Goal: Check status: Check status

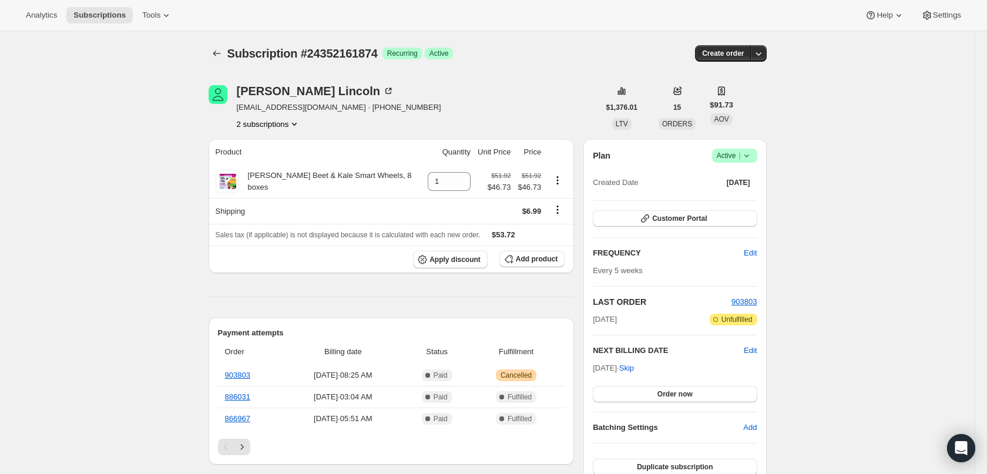
click at [300, 126] on icon "Product actions" at bounding box center [295, 124] width 12 height 12
click at [259, 149] on span "22036938834" at bounding box center [250, 146] width 47 height 9
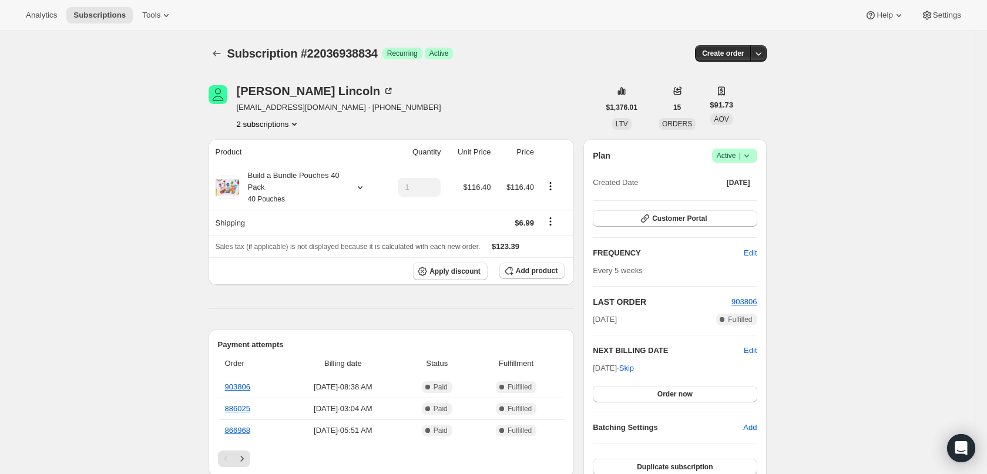
click at [289, 123] on button "2 subscriptions" at bounding box center [269, 124] width 64 height 12
click at [276, 160] on span "24352161874" at bounding box center [266, 166] width 82 height 12
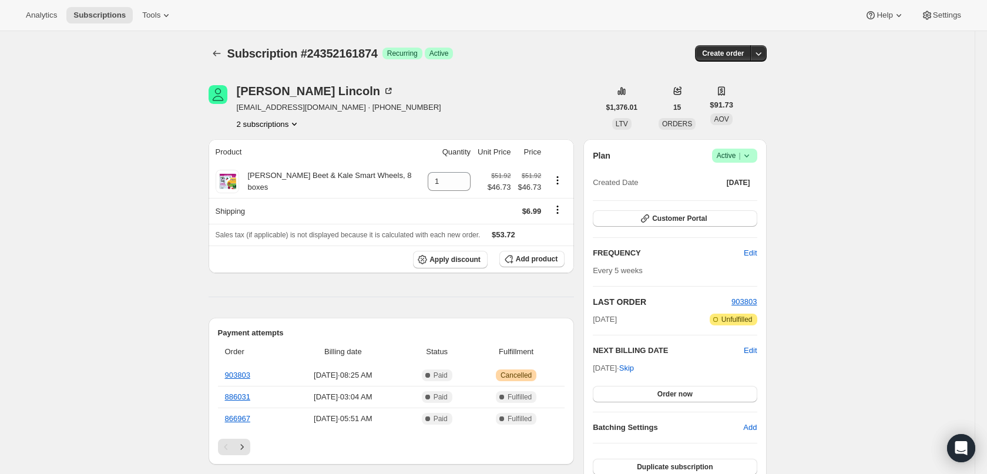
click at [279, 124] on button "2 subscriptions" at bounding box center [269, 124] width 64 height 12
click at [269, 147] on span "22036938834" at bounding box center [250, 146] width 47 height 9
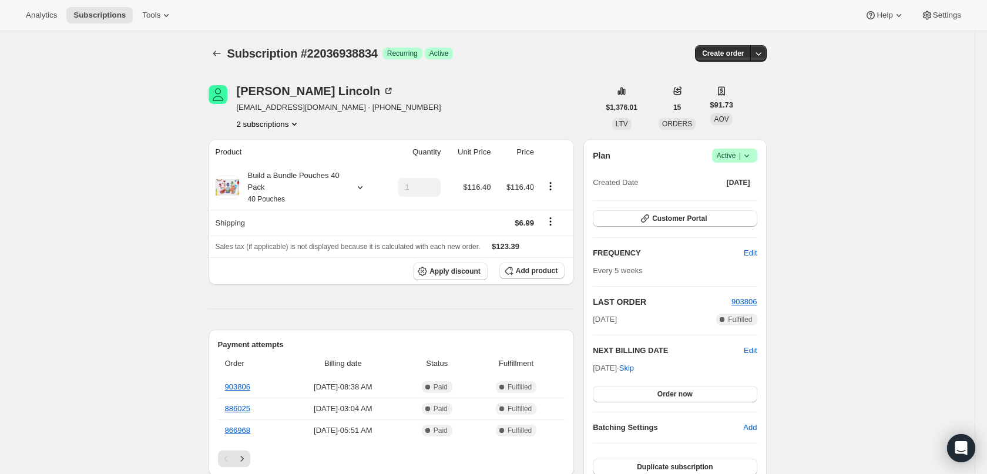
click at [274, 126] on button "2 subscriptions" at bounding box center [269, 124] width 64 height 12
click at [267, 156] on button "24352161874" at bounding box center [266, 165] width 89 height 19
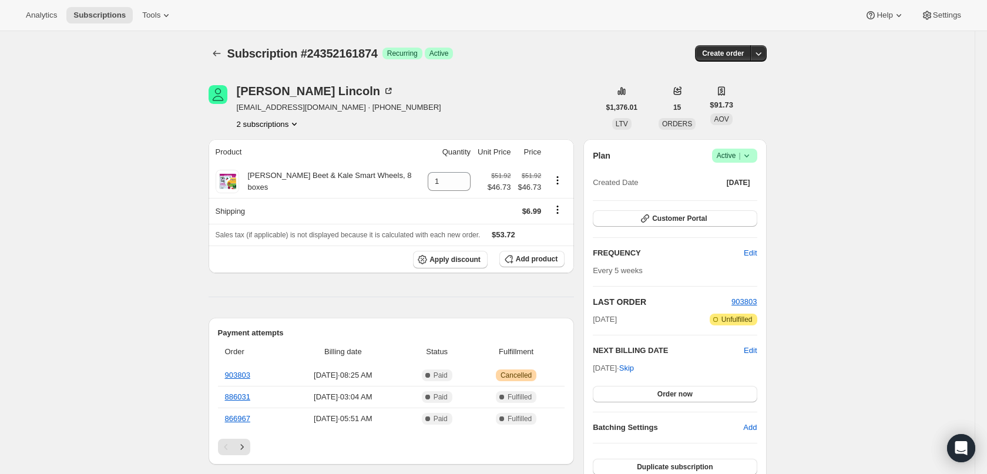
click at [267, 125] on button "2 subscriptions" at bounding box center [269, 124] width 64 height 12
click at [255, 146] on span "22036938834" at bounding box center [250, 146] width 47 height 9
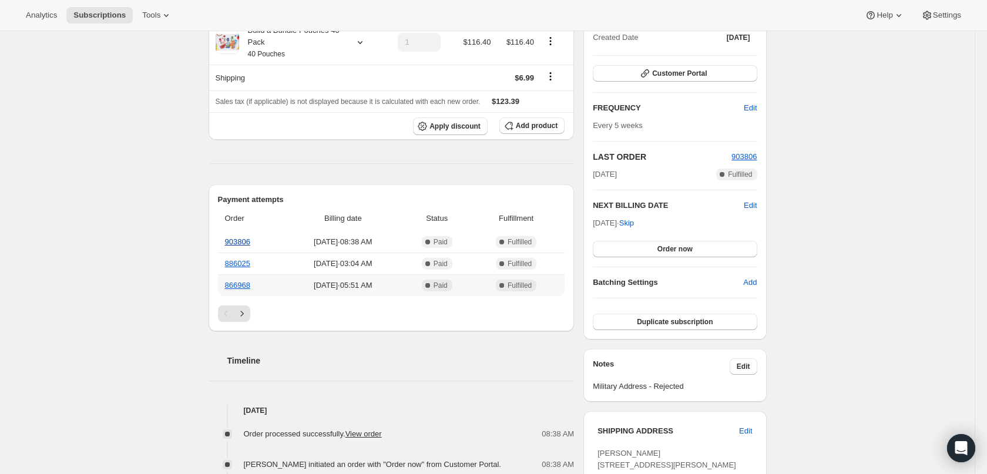
scroll to position [146, 0]
click at [249, 240] on link "903806" at bounding box center [237, 241] width 25 height 9
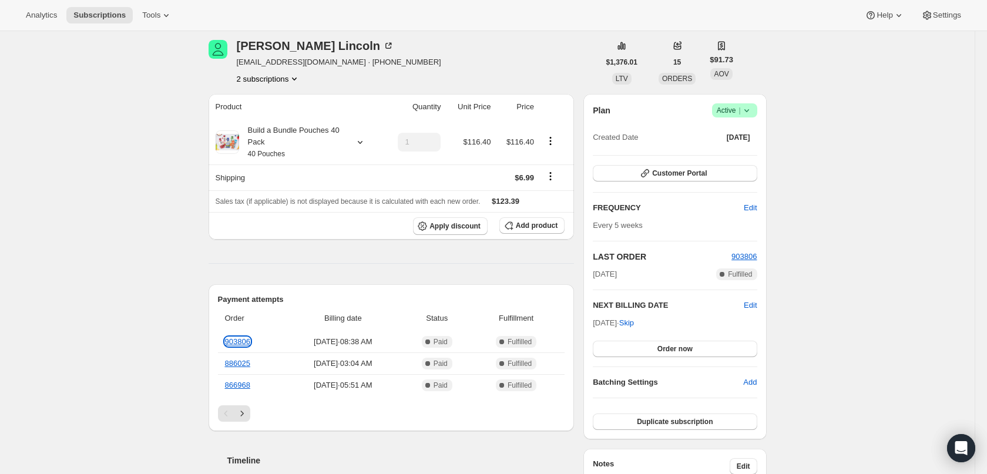
scroll to position [0, 0]
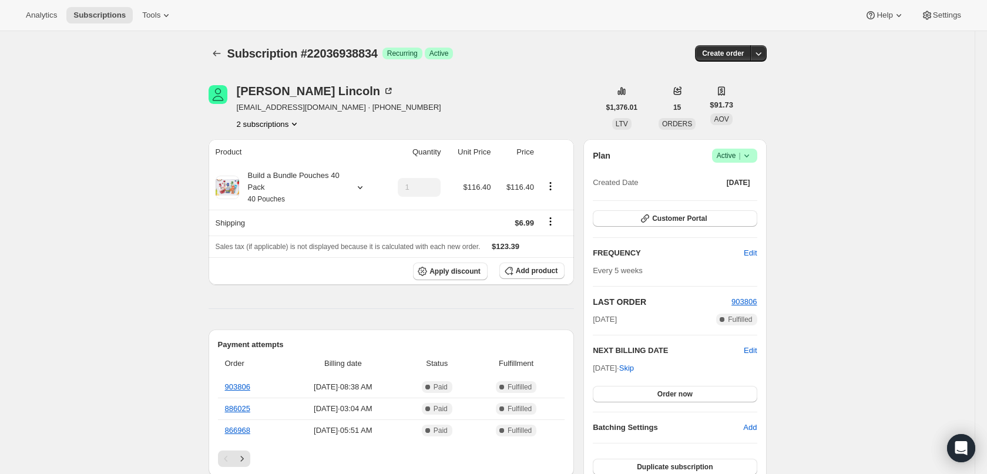
click at [275, 123] on button "2 subscriptions" at bounding box center [269, 124] width 64 height 12
click at [266, 158] on button "24352161874" at bounding box center [266, 165] width 89 height 19
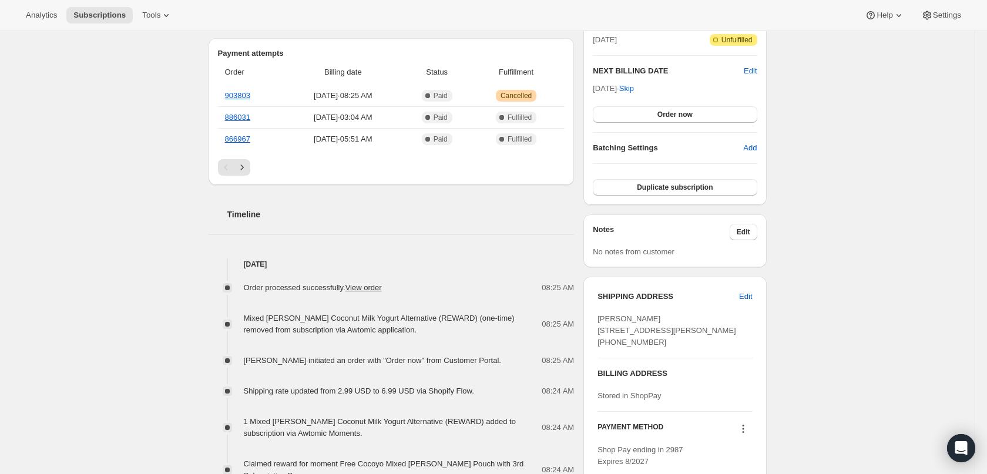
scroll to position [296, 0]
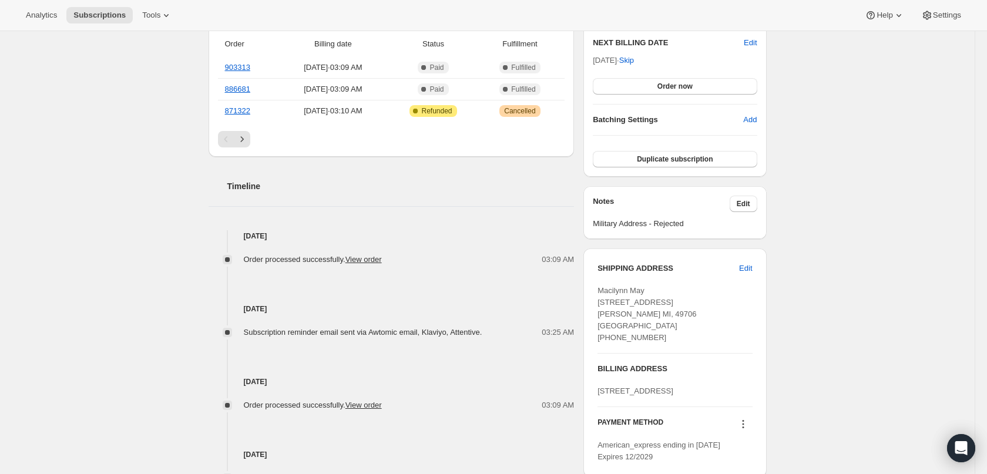
scroll to position [307, 0]
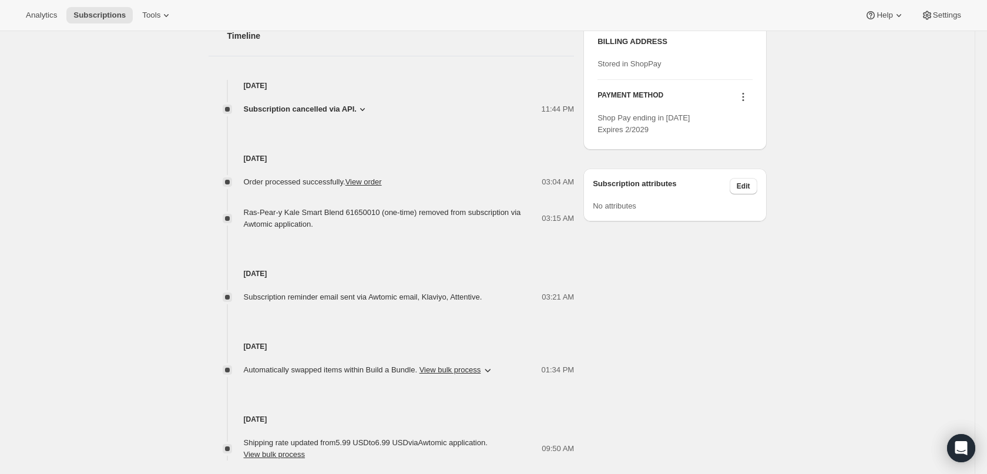
scroll to position [565, 0]
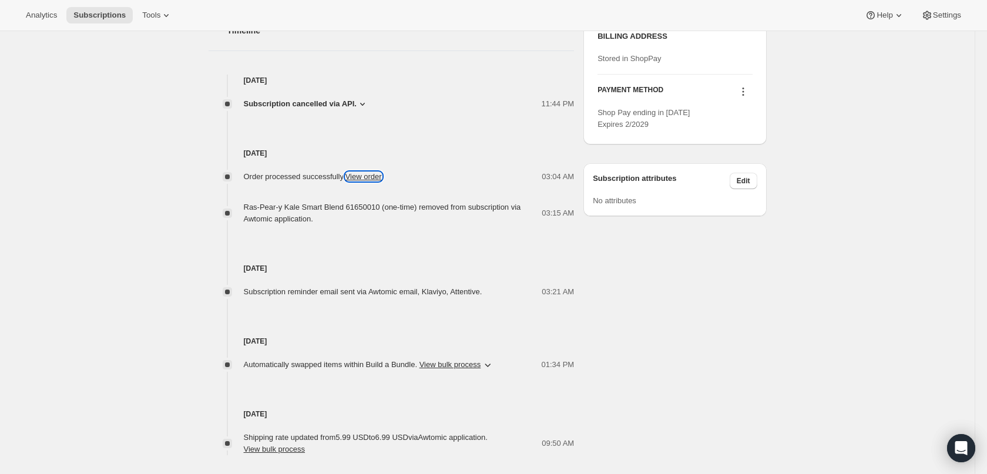
click at [361, 180] on link "View order" at bounding box center [364, 176] width 36 height 9
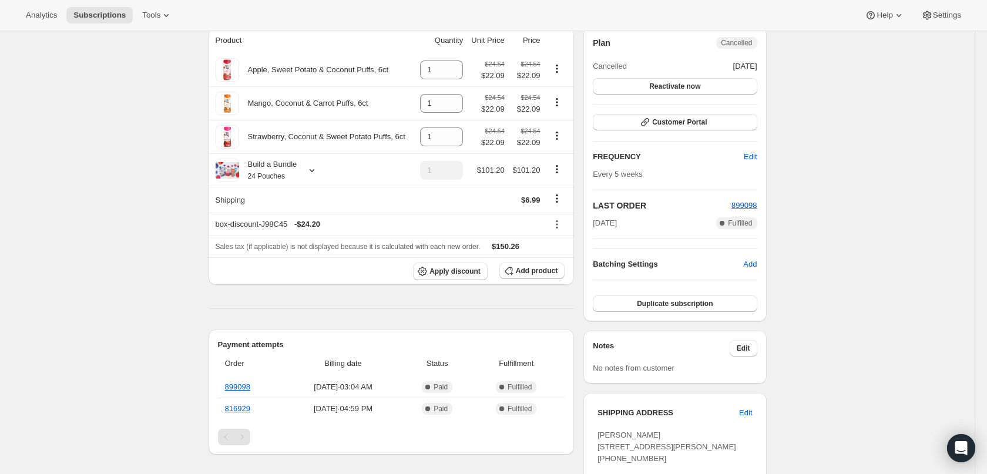
scroll to position [0, 0]
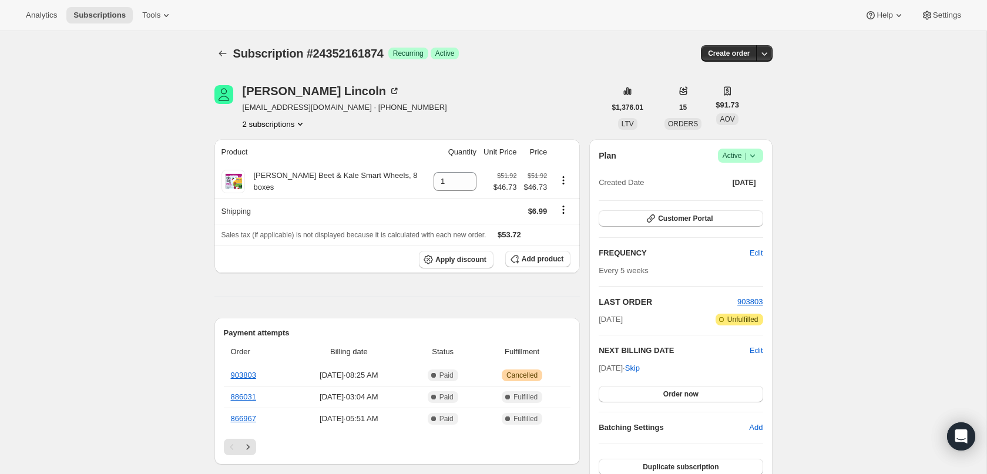
click at [343, 54] on span "Subscription #24352161874" at bounding box center [308, 53] width 150 height 13
copy span "24352161874"
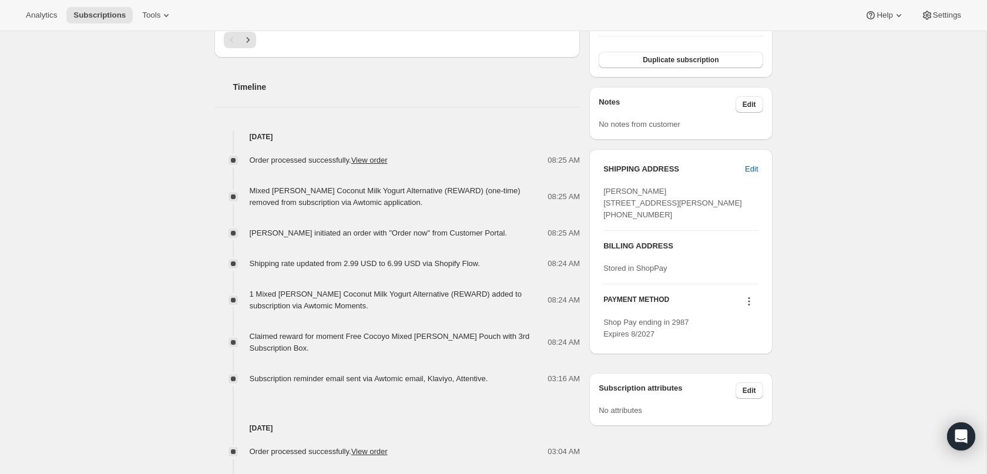
scroll to position [405, 0]
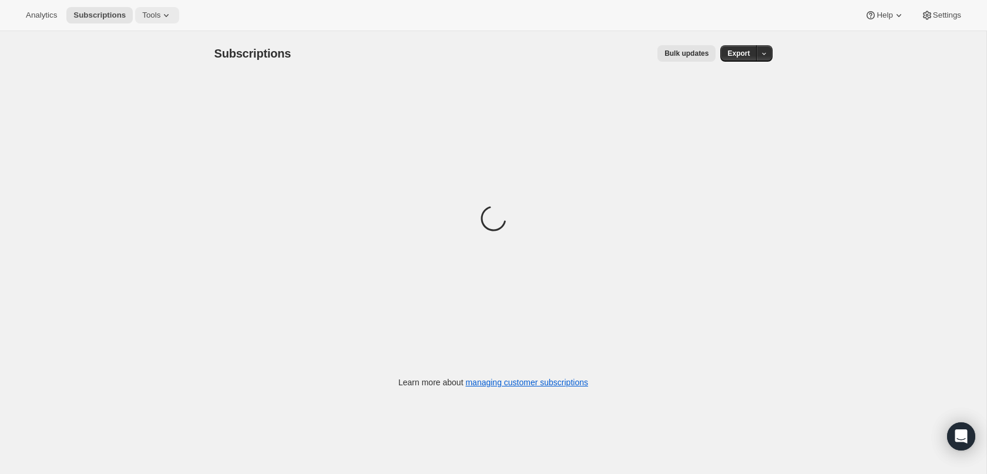
click at [160, 12] on span "Tools" at bounding box center [151, 15] width 18 height 9
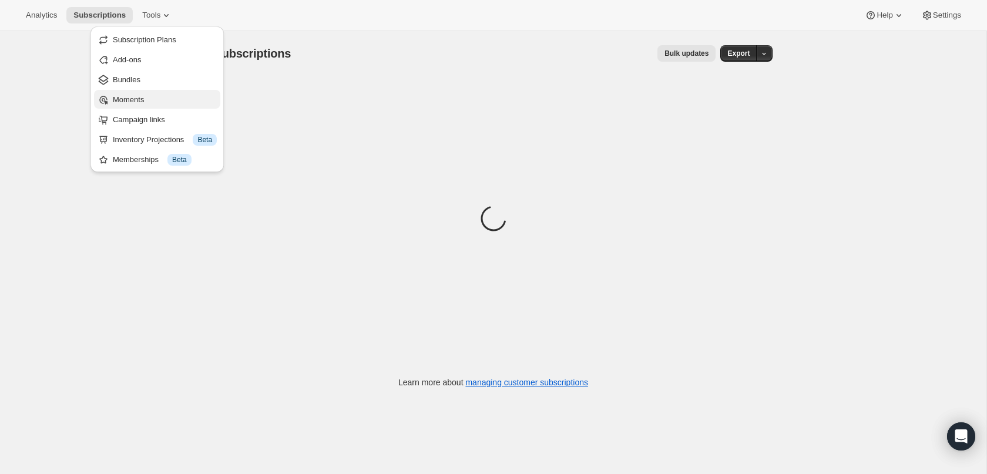
click at [135, 95] on span "Moments" at bounding box center [128, 99] width 31 height 9
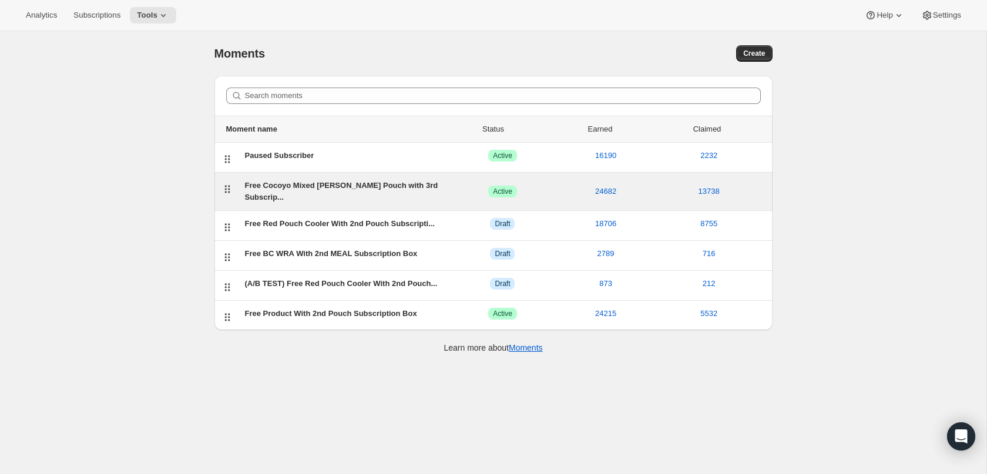
click at [304, 186] on div "Free Cocoyo Mixed Berry Pouch with 3rd Subscrip..." at bounding box center [348, 192] width 206 height 24
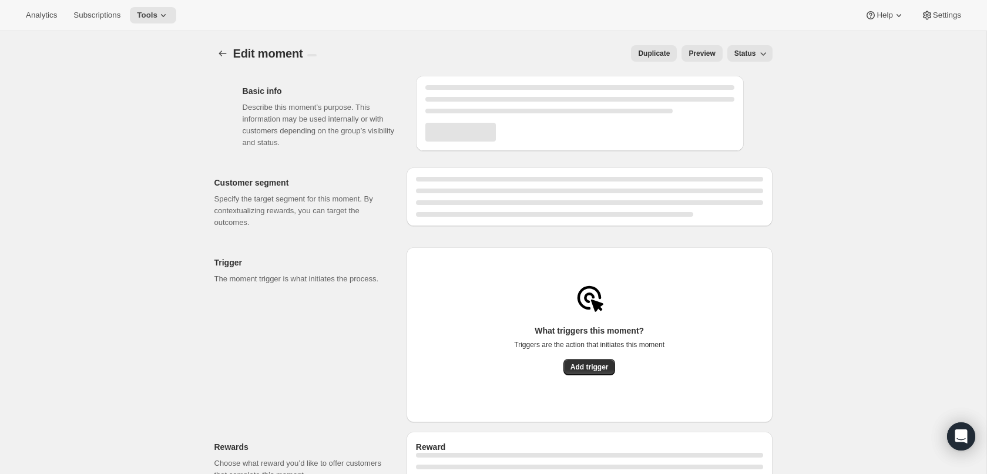
select select "subscribesTo"
select select "none"
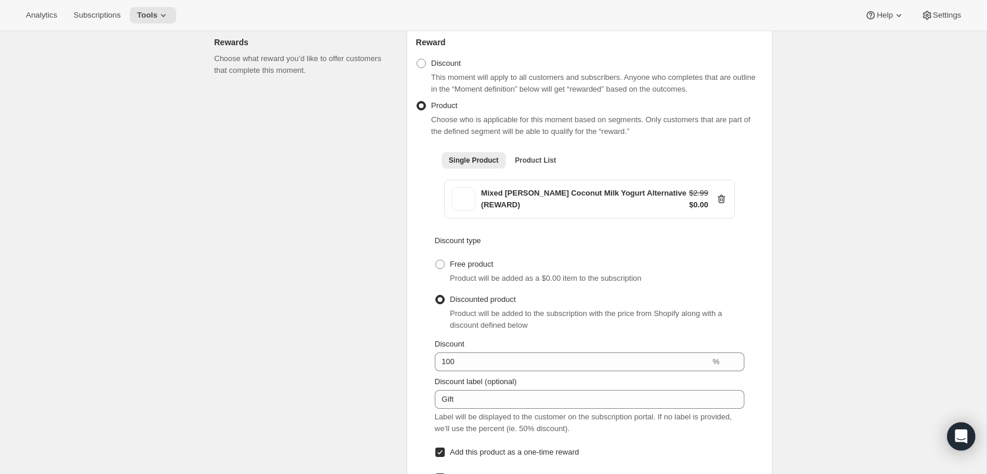
scroll to position [1903, 0]
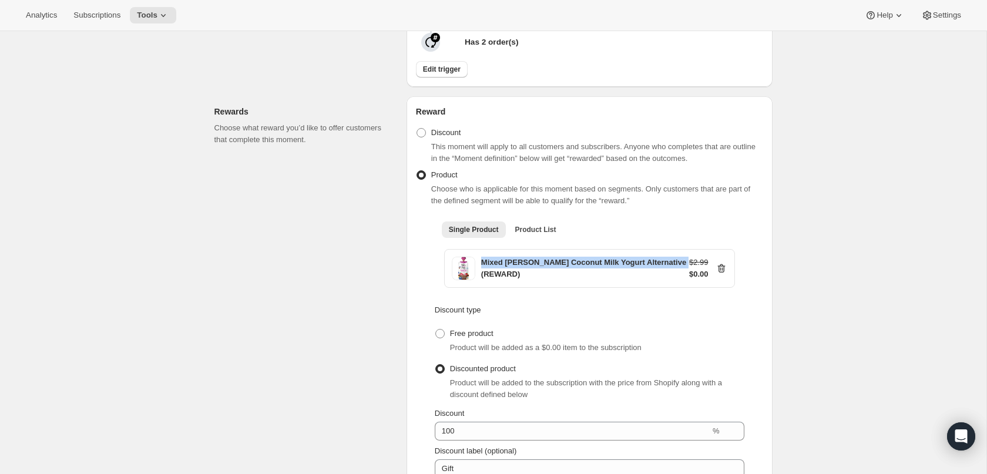
drag, startPoint x: 518, startPoint y: 279, endPoint x: 481, endPoint y: 271, distance: 37.8
click at [481, 271] on div "Mixed Berry Coconut Milk Yogurt Alternative (REWARD)" at bounding box center [585, 269] width 208 height 24
copy div "Mixed Berry Coconut Milk Yogurt Alternative (REWARD)"
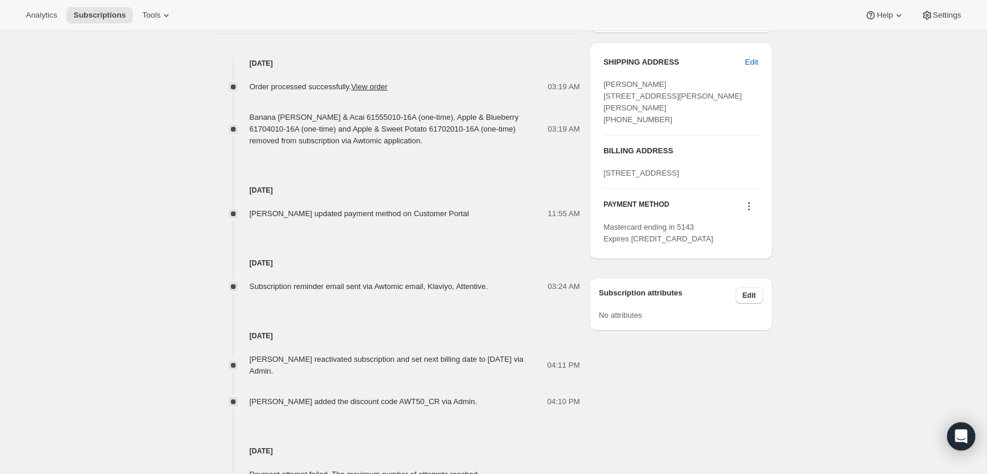
scroll to position [605, 0]
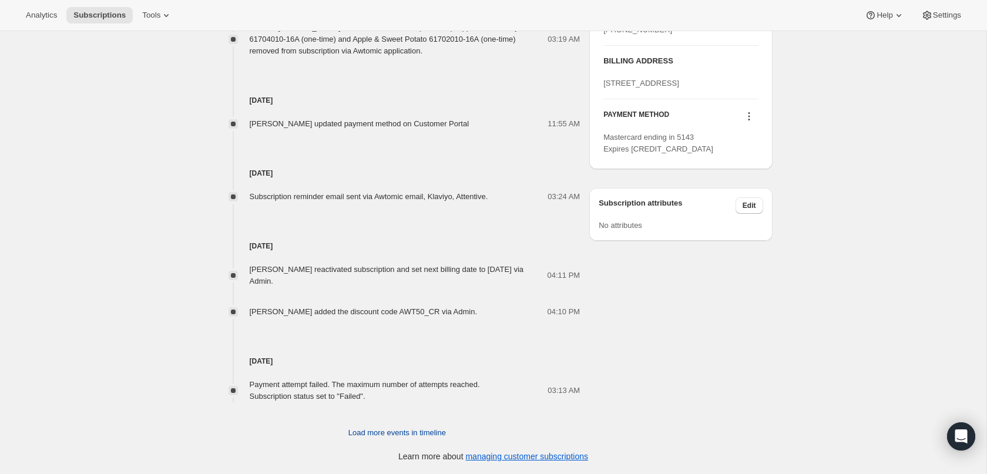
click at [401, 433] on span "Load more events in timeline" at bounding box center [398, 433] width 98 height 12
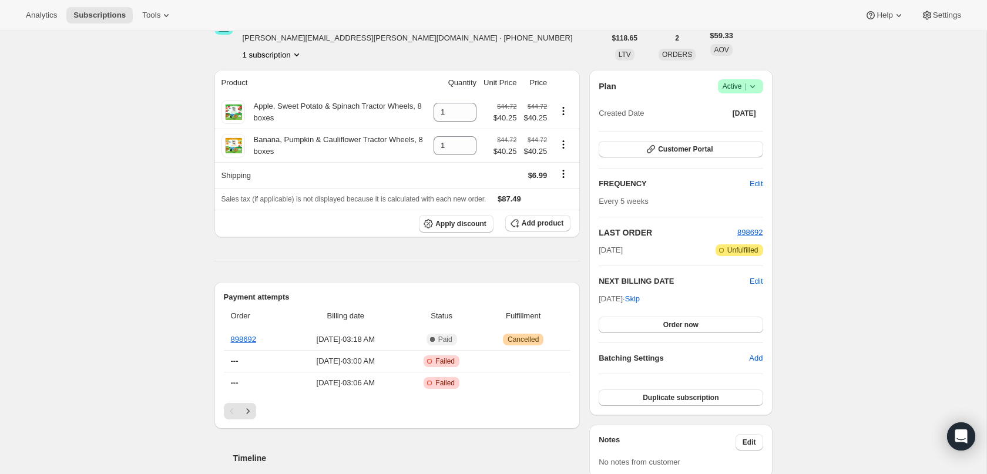
scroll to position [0, 0]
